Goal: Task Accomplishment & Management: Use online tool/utility

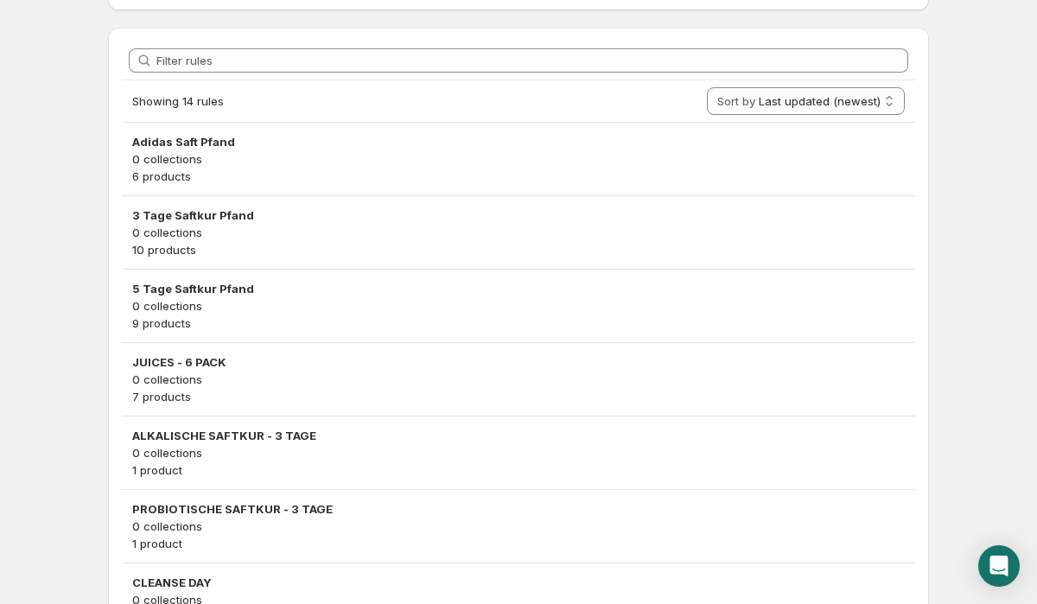
scroll to position [897, 0]
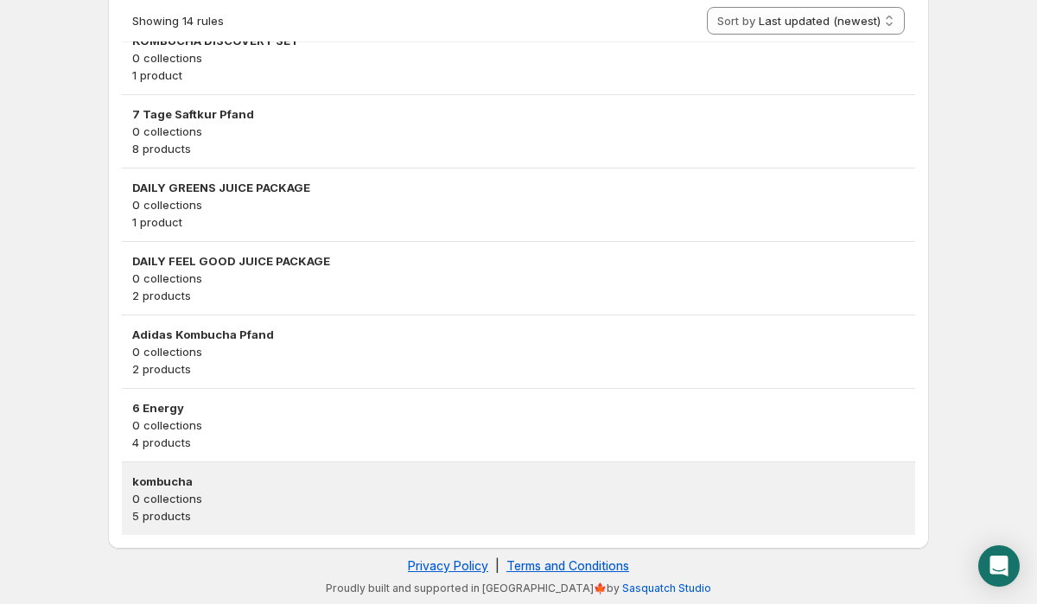
click at [287, 503] on p "0 collections" at bounding box center [518, 498] width 773 height 17
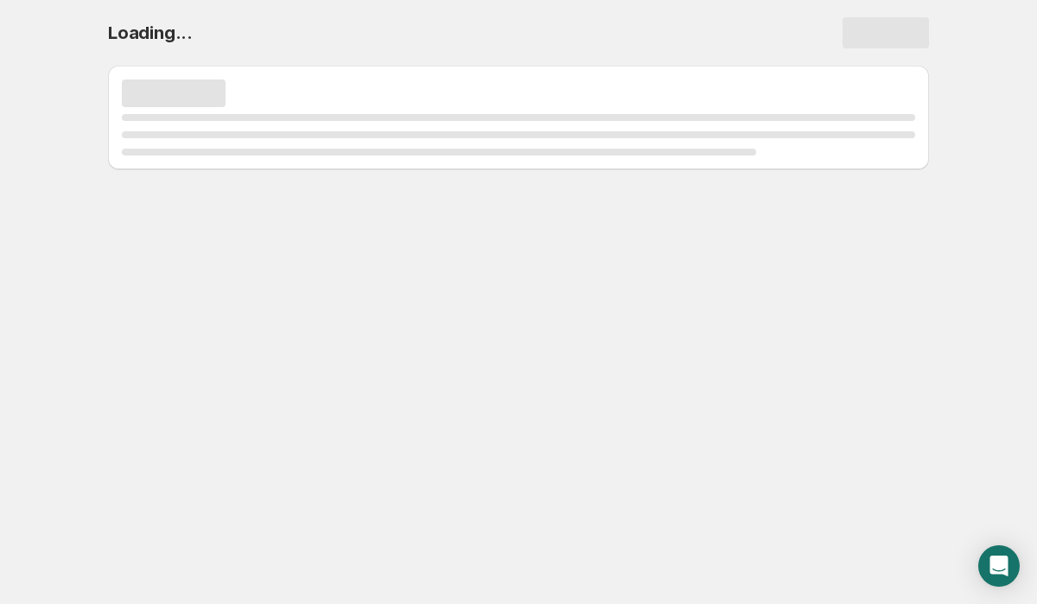
scroll to position [0, 0]
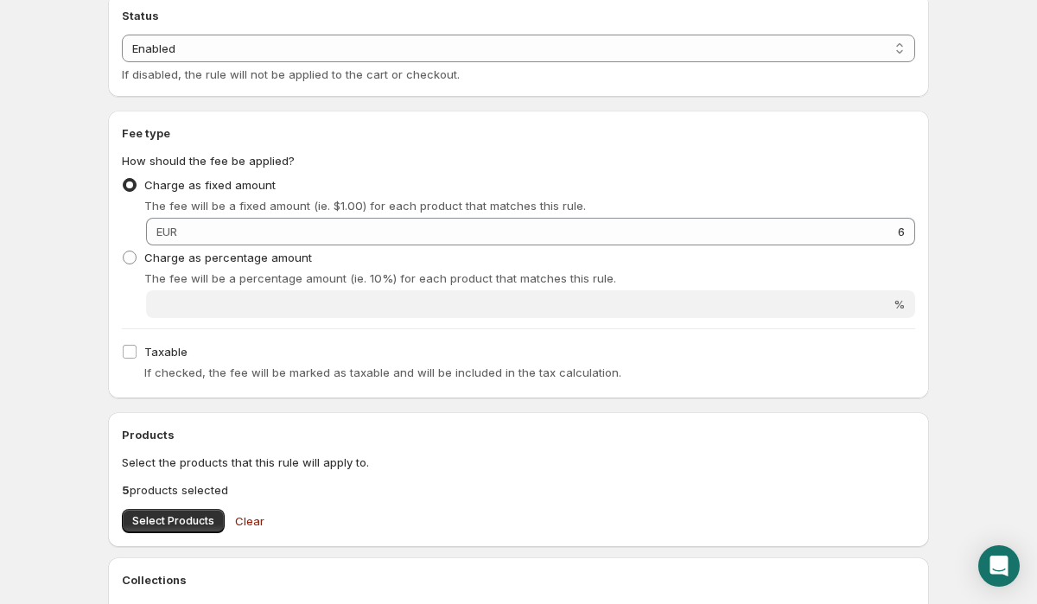
scroll to position [576, 0]
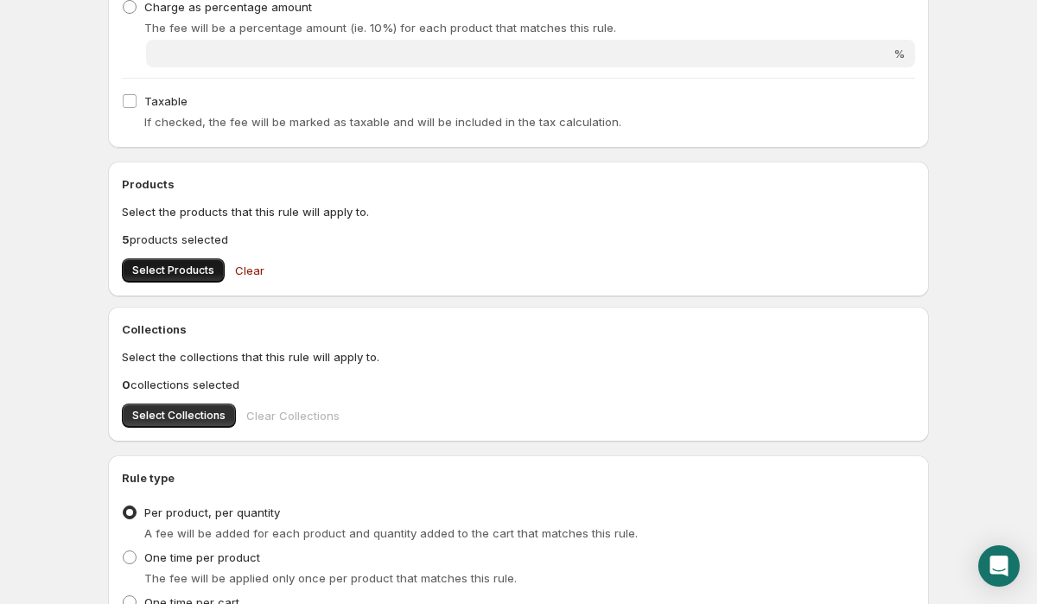
click at [178, 268] on span "Select Products" at bounding box center [173, 271] width 82 height 14
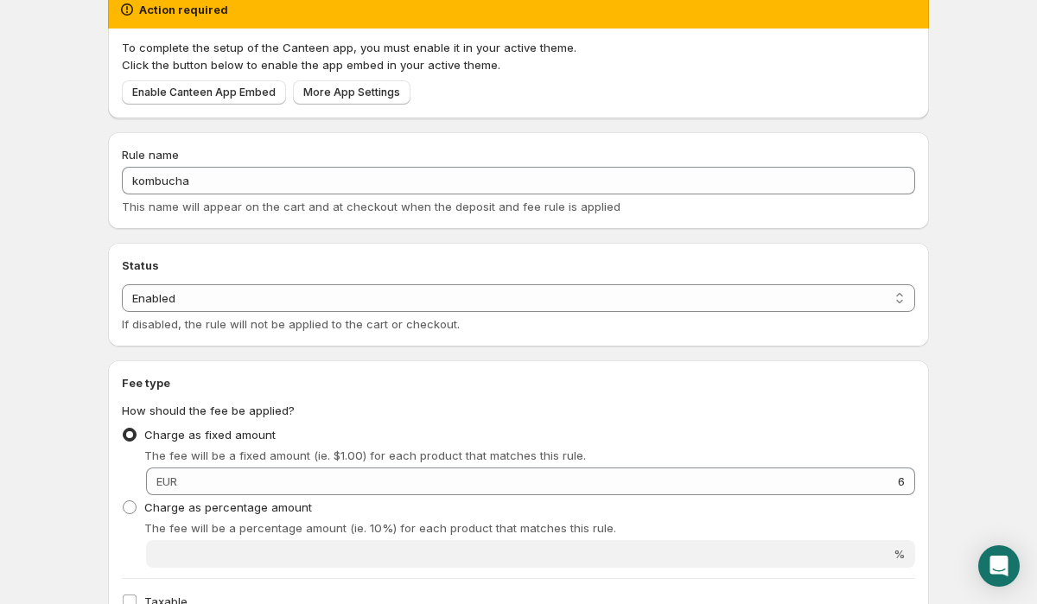
scroll to position [0, 0]
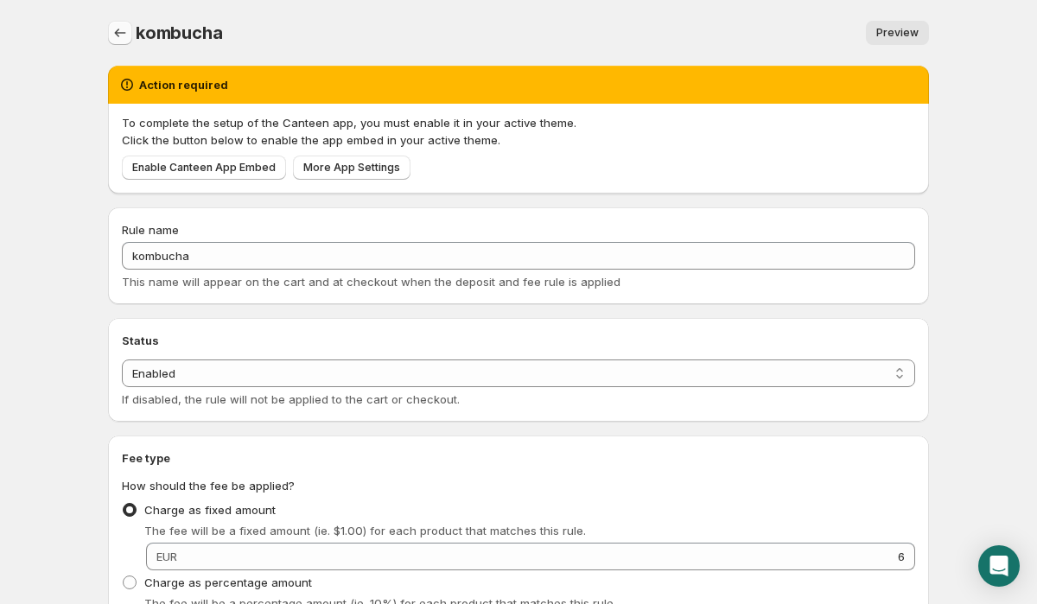
click at [118, 29] on icon "Settings" at bounding box center [120, 33] width 11 height 9
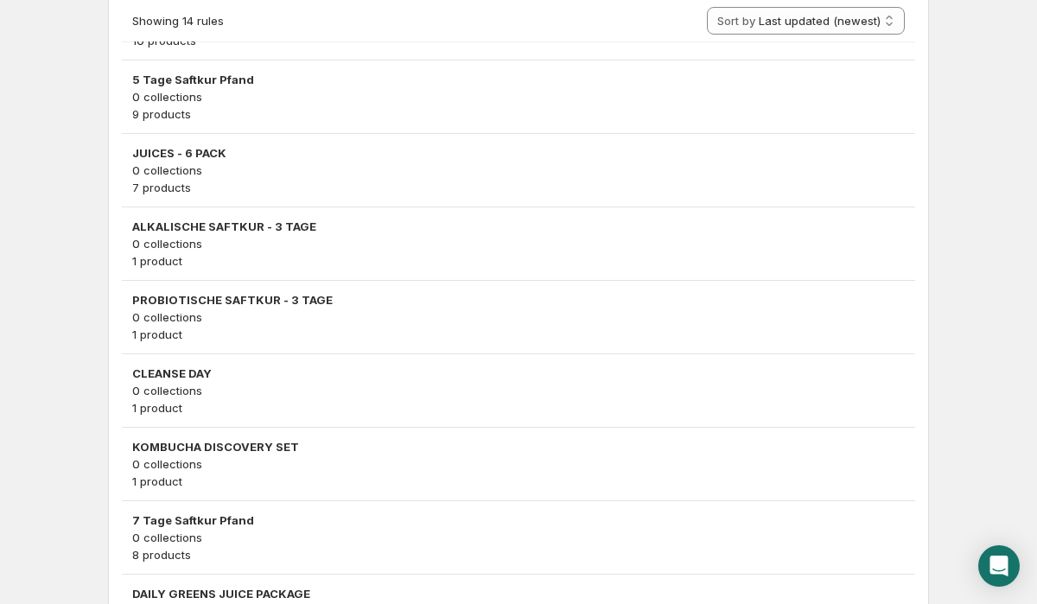
scroll to position [455, 0]
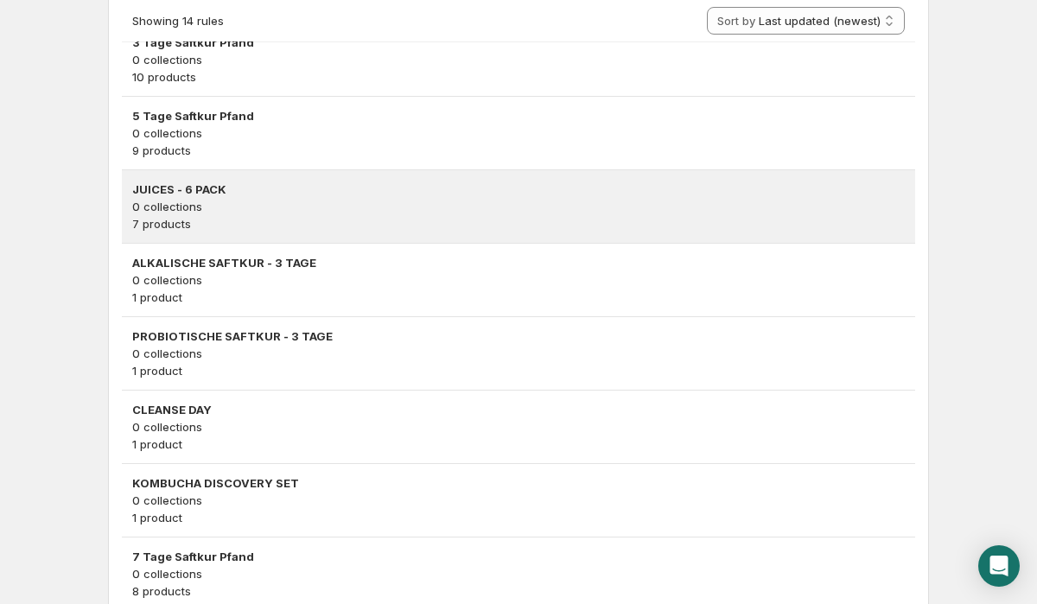
click at [281, 230] on p "7 products" at bounding box center [518, 223] width 773 height 17
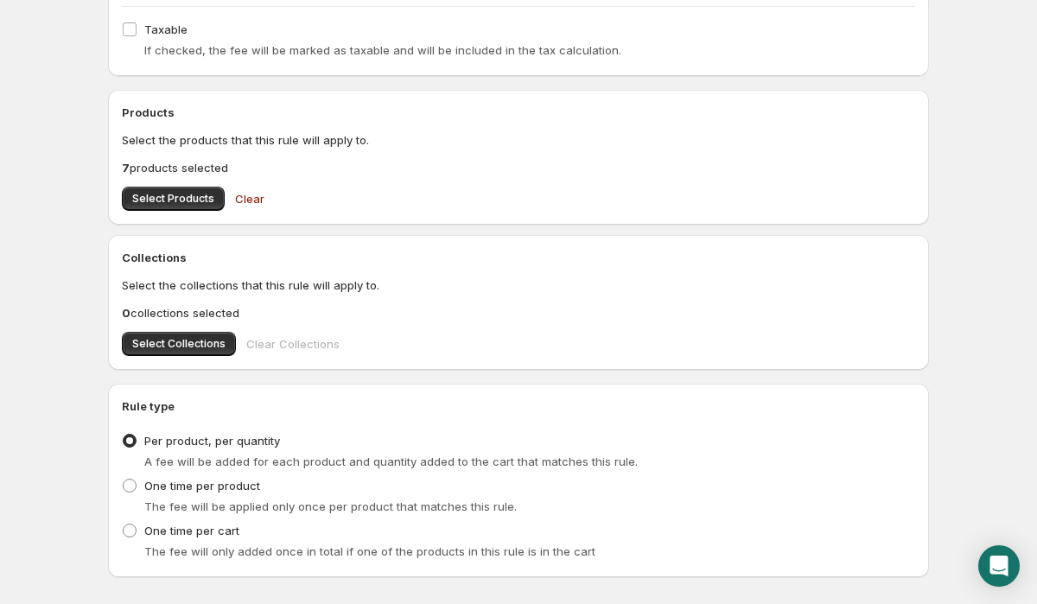
scroll to position [653, 0]
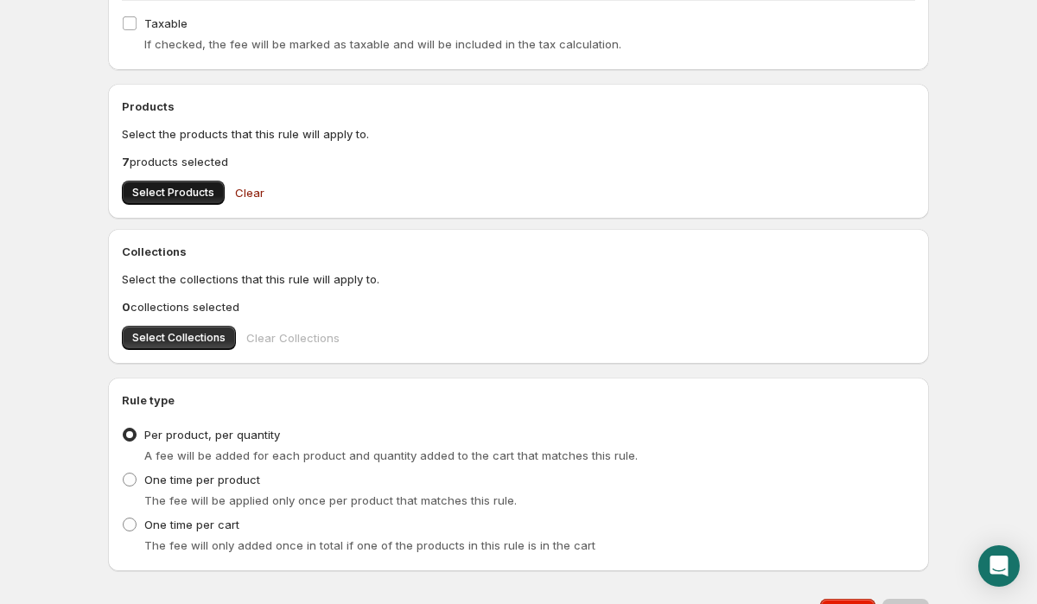
click at [178, 184] on button "Select Products" at bounding box center [173, 193] width 103 height 24
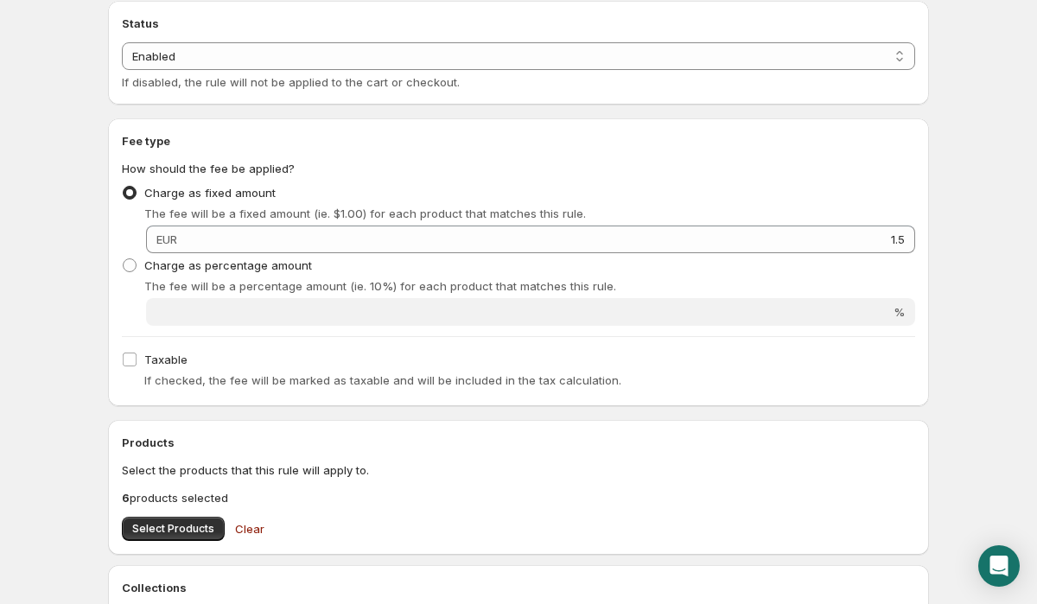
scroll to position [742, 0]
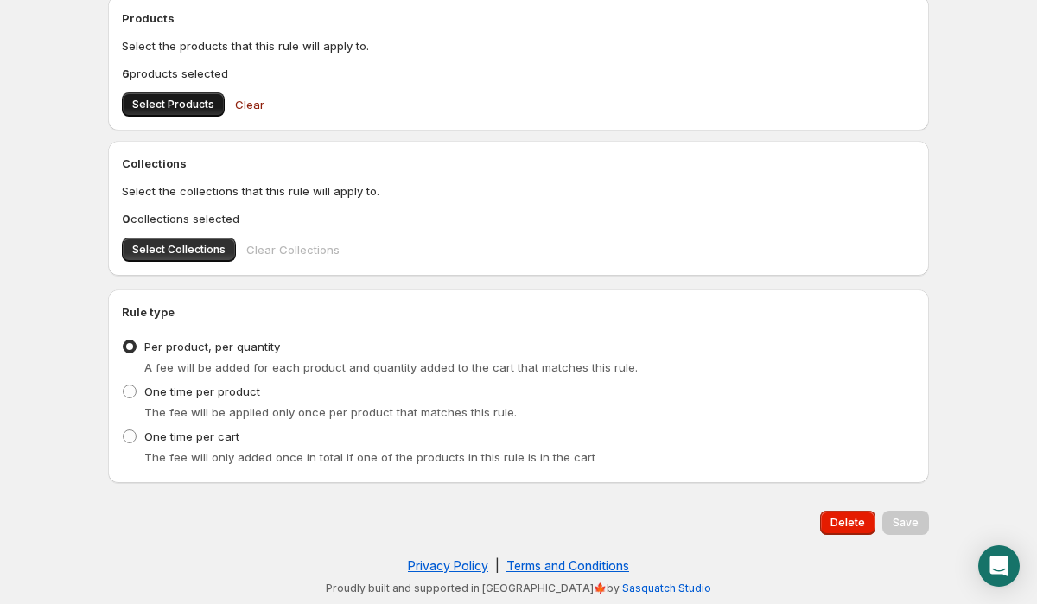
click at [183, 102] on span "Select Products" at bounding box center [173, 105] width 82 height 14
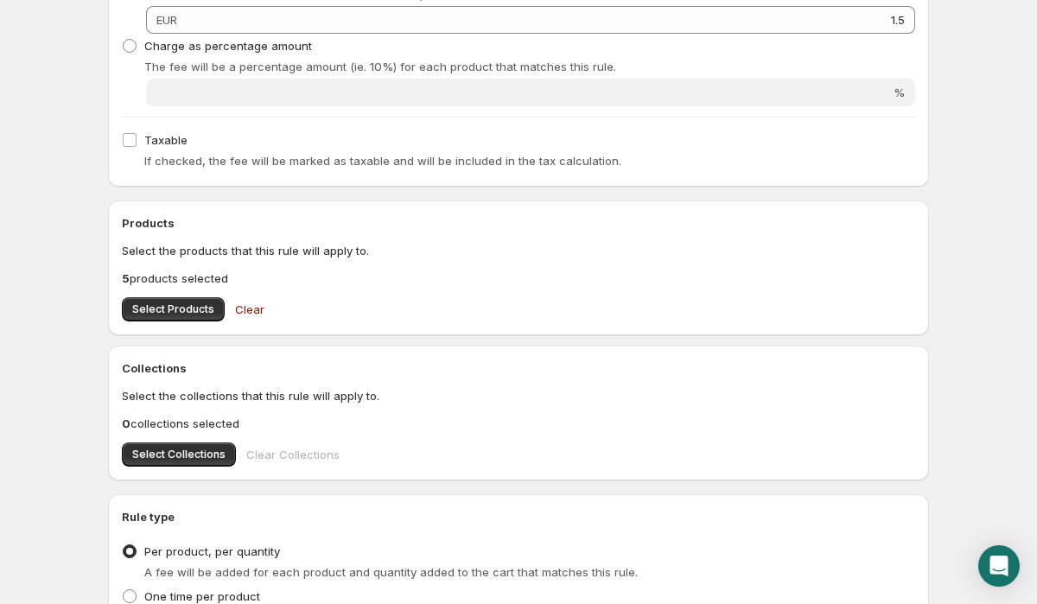
scroll to position [584, 0]
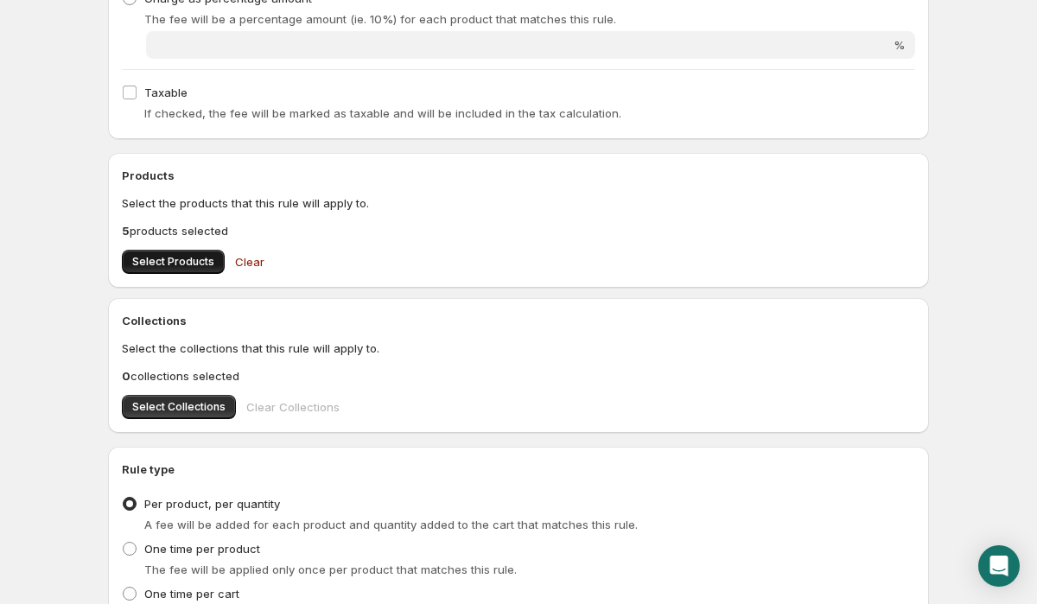
click at [193, 268] on span "Select Products" at bounding box center [173, 262] width 82 height 14
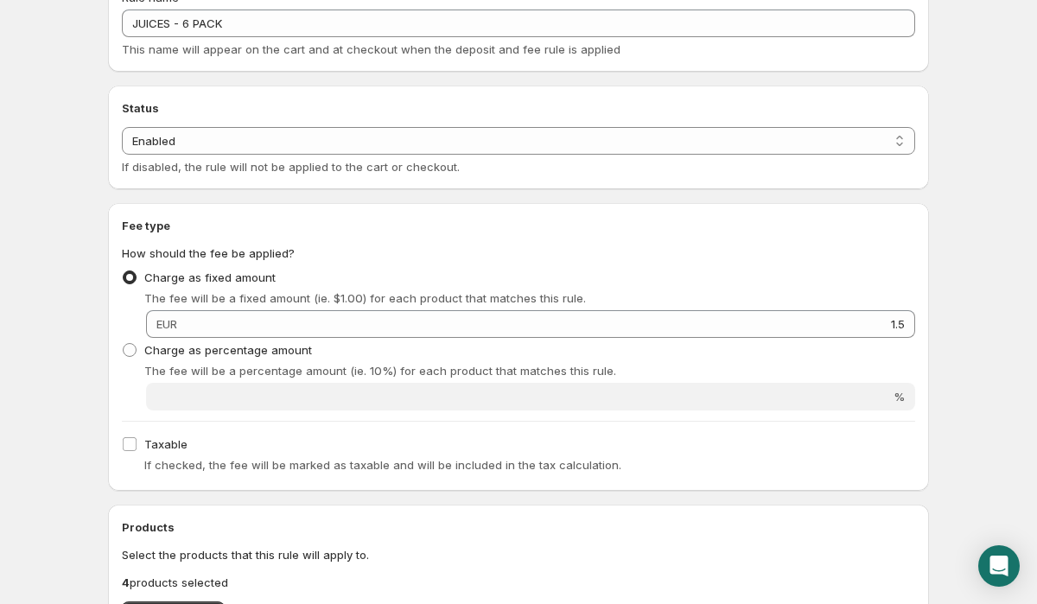
scroll to position [387, 0]
